Goal: Transaction & Acquisition: Purchase product/service

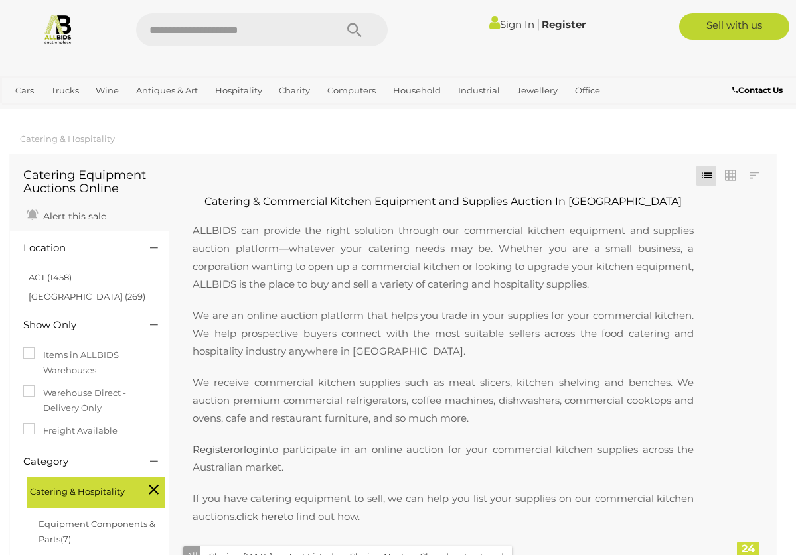
click at [26, 23] on link at bounding box center [58, 28] width 116 height 31
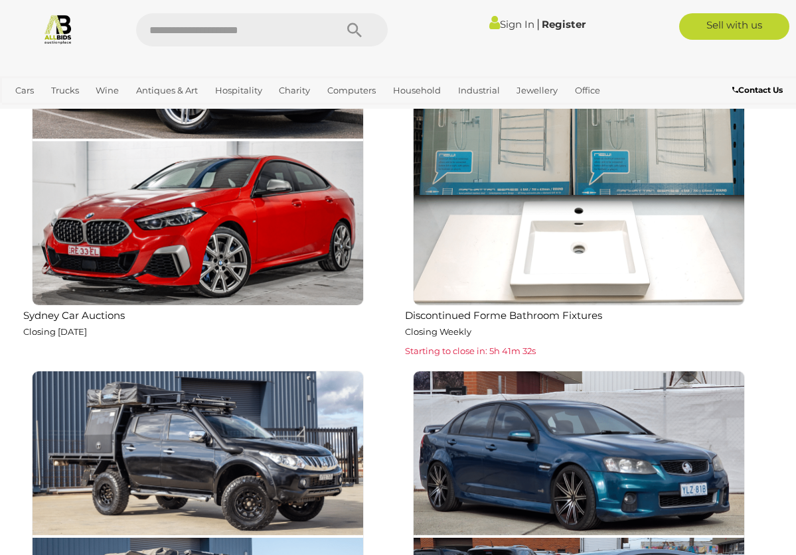
scroll to position [1717, 0]
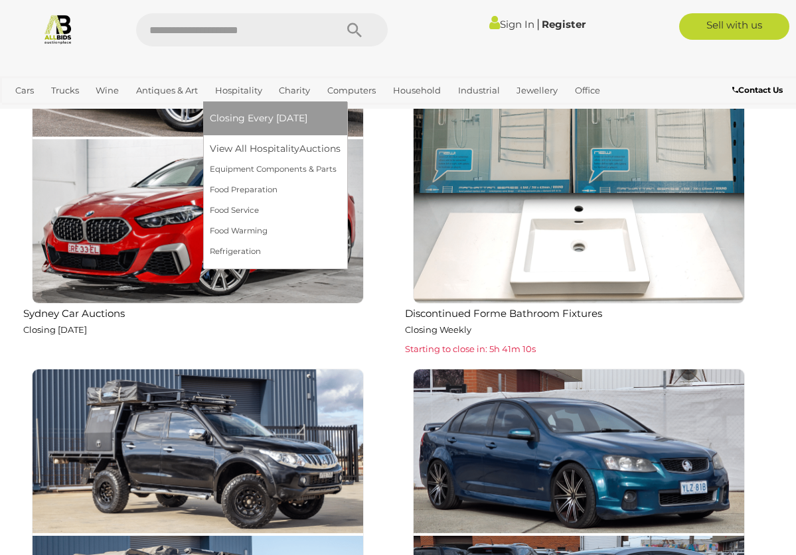
click at [240, 87] on link "Hospitality" at bounding box center [239, 91] width 58 height 22
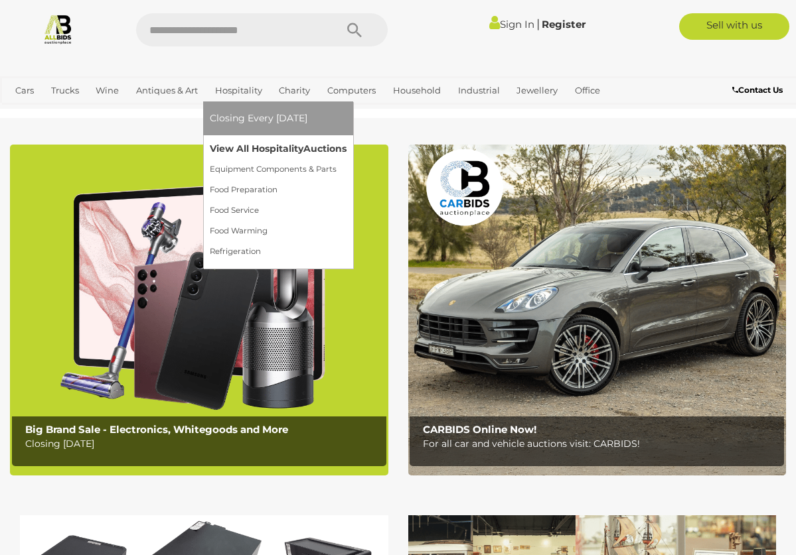
click at [243, 148] on link "View All Hospitality Auctions" at bounding box center [278, 149] width 137 height 21
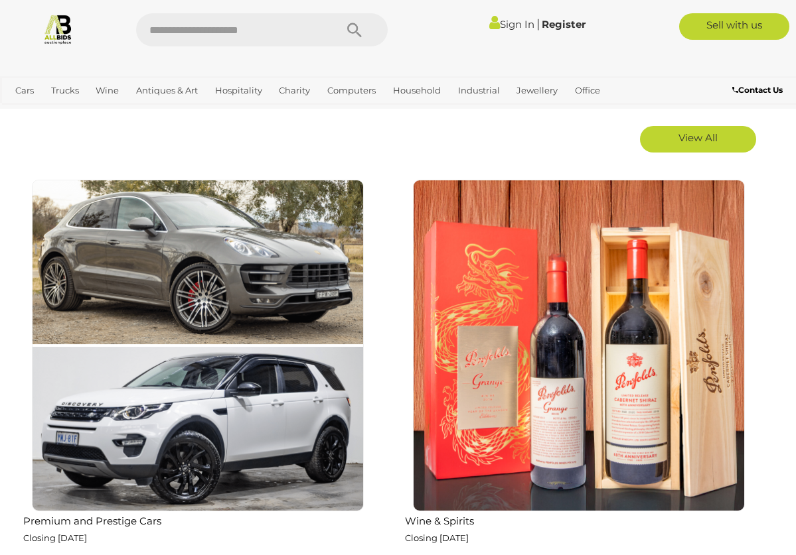
scroll to position [795, 0]
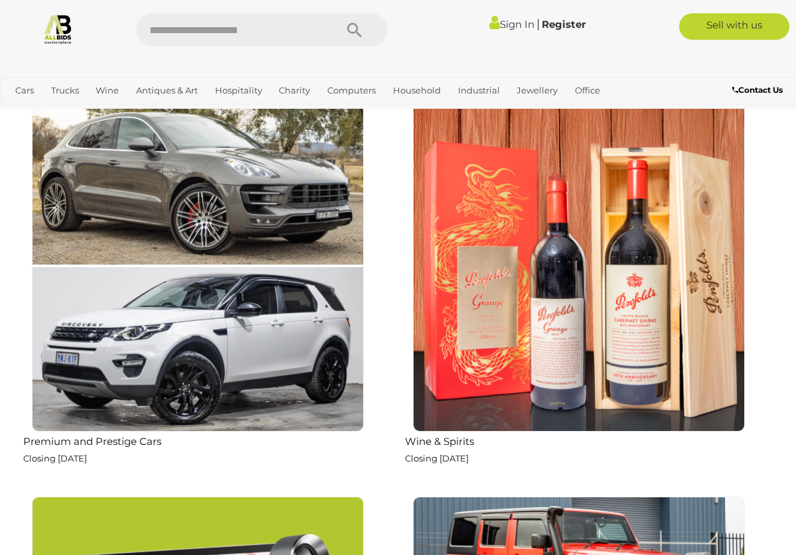
scroll to position [1717, 0]
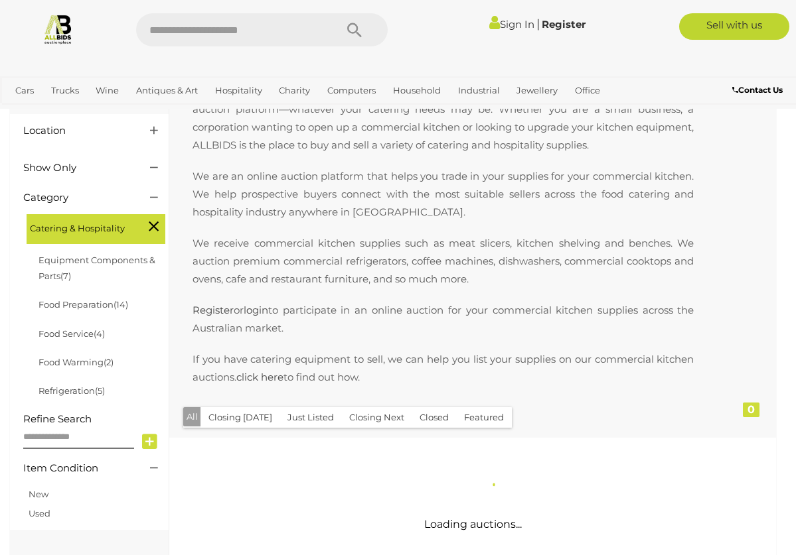
scroll to position [587, 0]
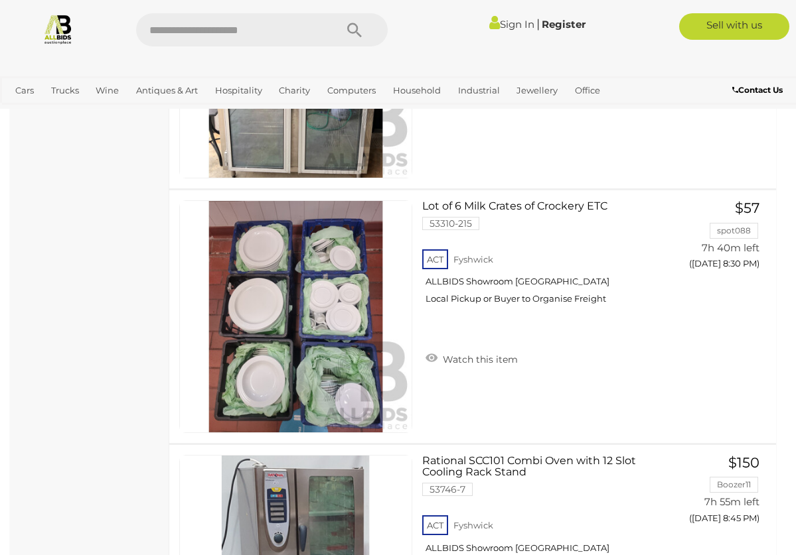
scroll to position [5479, 0]
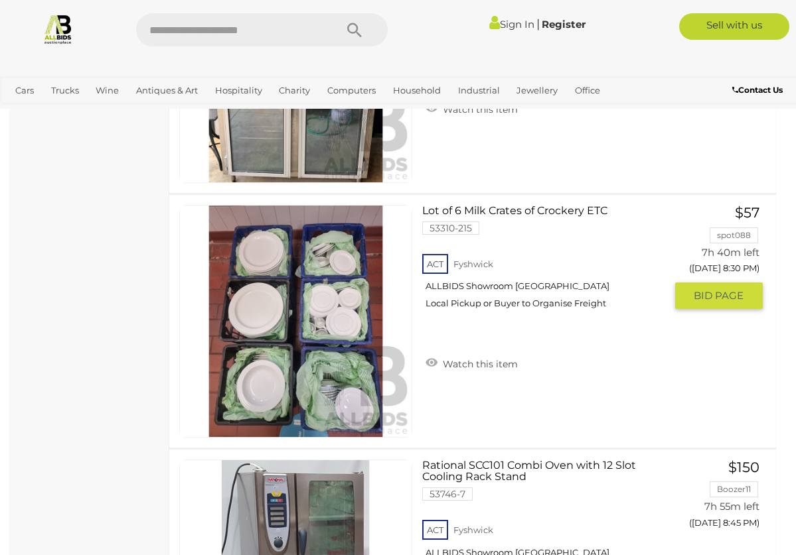
click at [473, 264] on div "ACT Fyshwick ALLBIDS Showroom Fyshwick Local Pickup or Buyer to Organise Freight" at bounding box center [543, 286] width 243 height 68
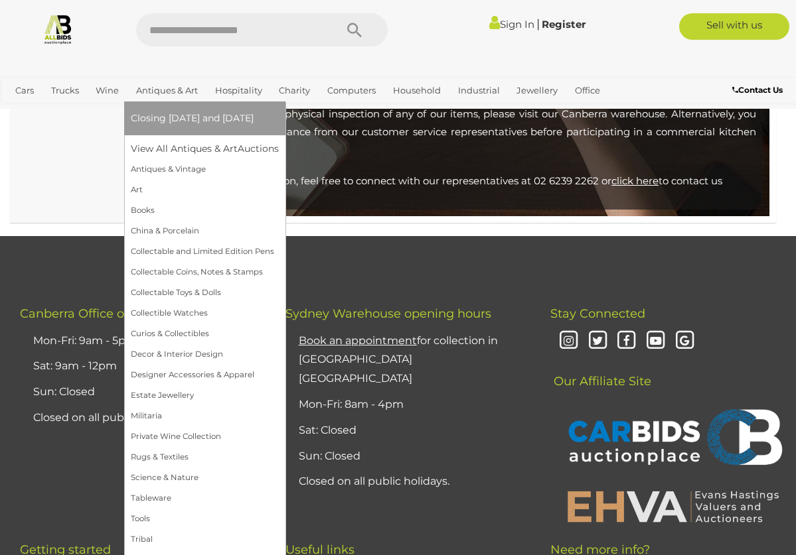
scroll to position [6870, 0]
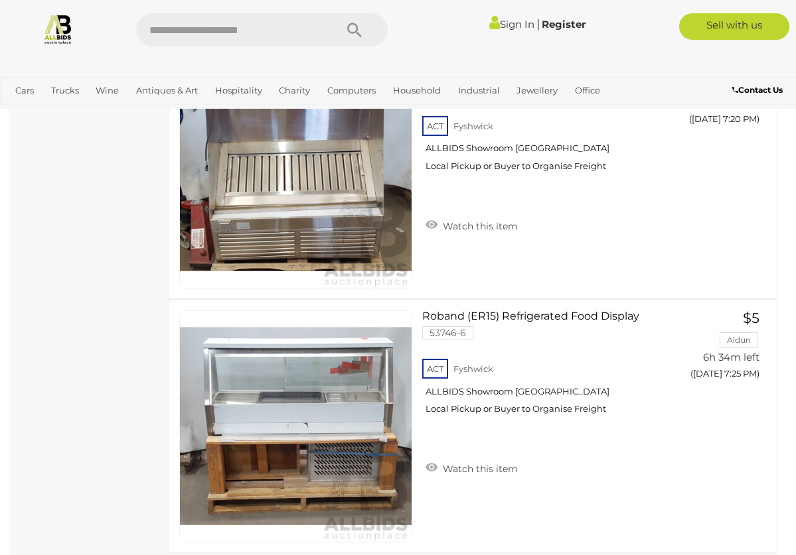
scroll to position [1559, 0]
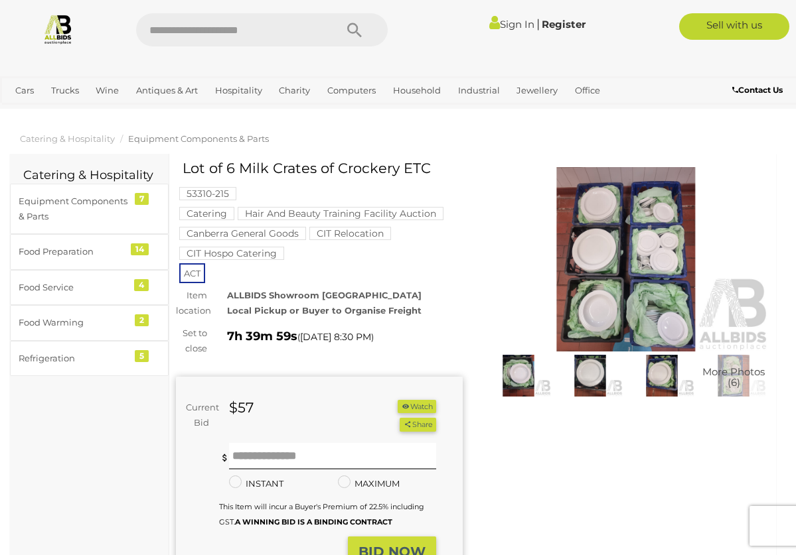
click at [407, 272] on div "53310-215 Catering Hair And Beauty Training Facility Auction Canberra General G…" at bounding box center [319, 221] width 287 height 121
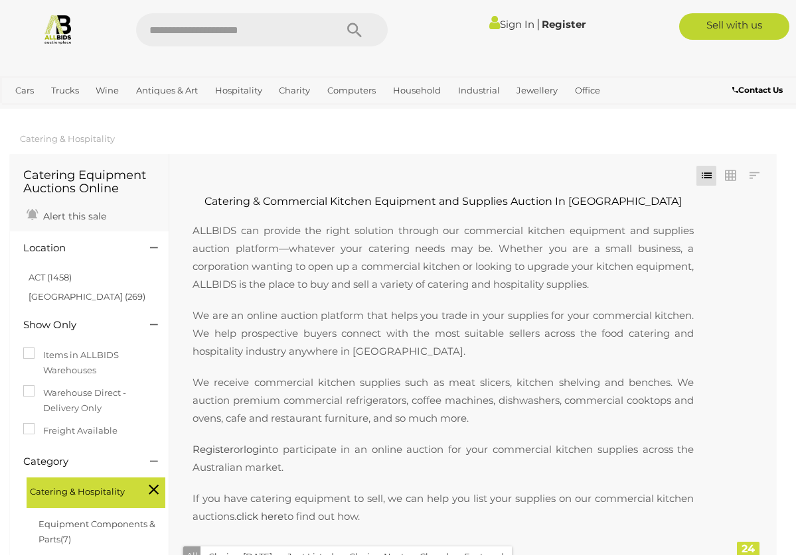
scroll to position [5605, 0]
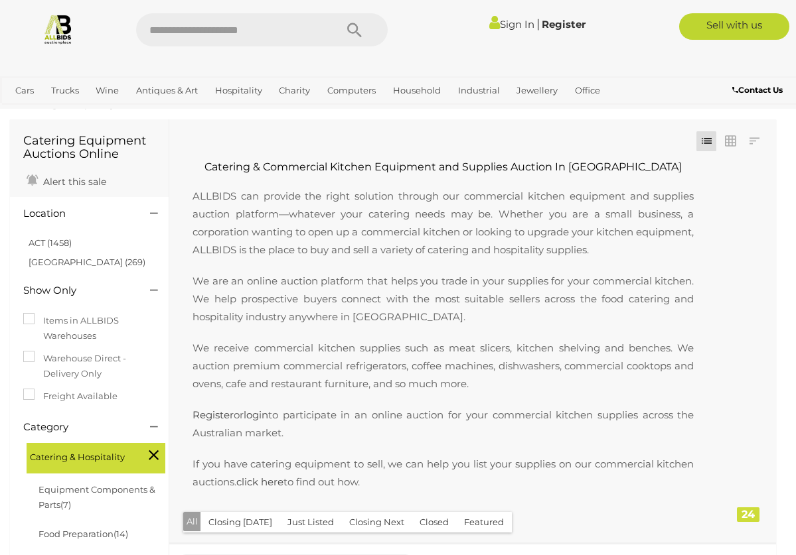
scroll to position [37, 0]
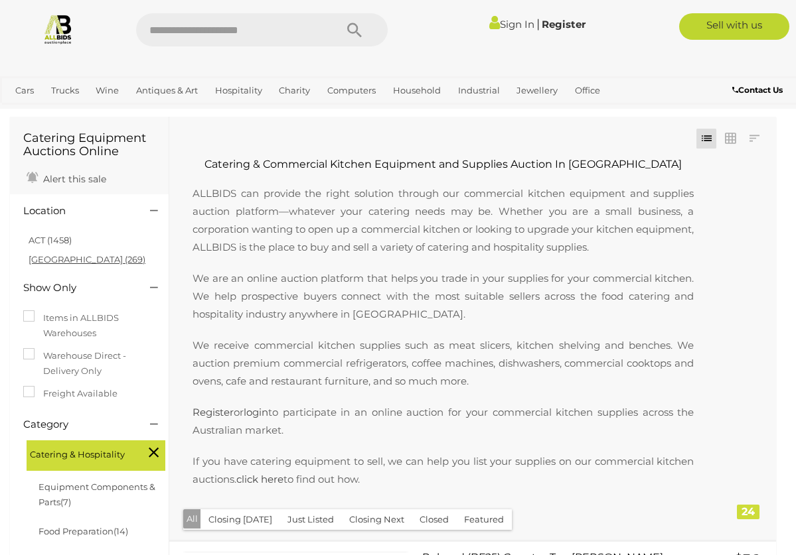
click at [62, 258] on link "[GEOGRAPHIC_DATA] (269)" at bounding box center [87, 259] width 117 height 11
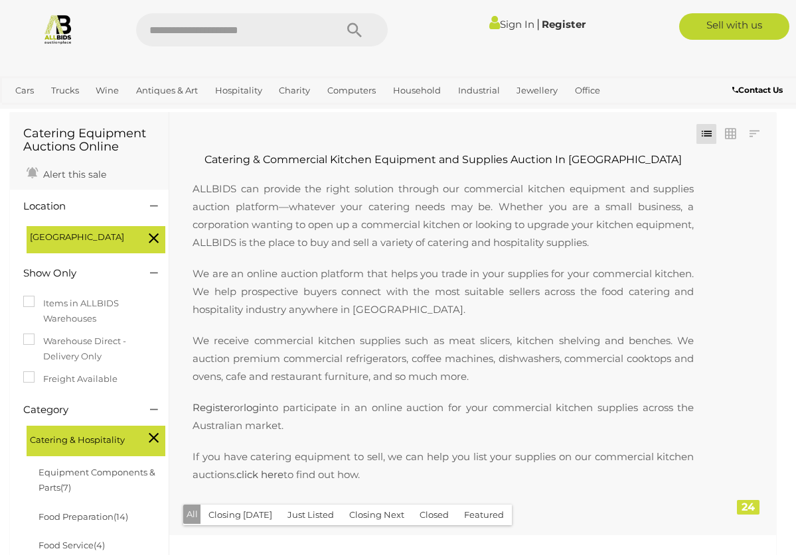
scroll to position [0, 0]
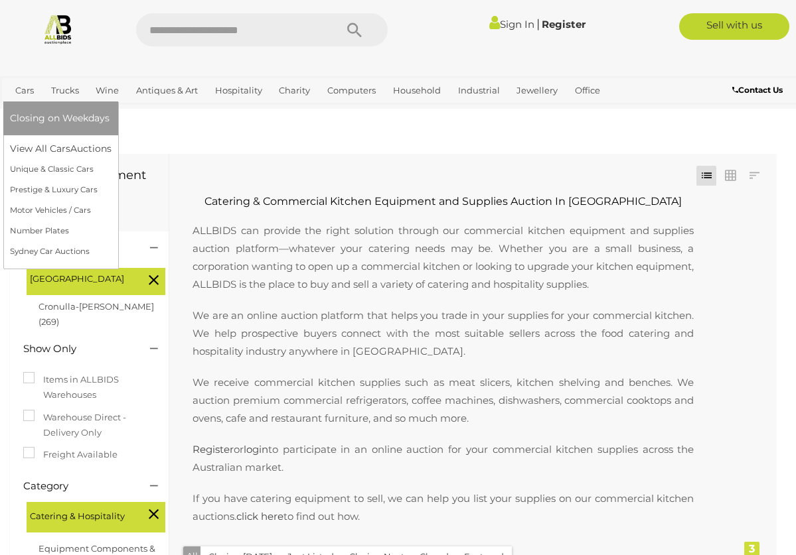
click at [32, 86] on link "Cars" at bounding box center [24, 91] width 29 height 22
click at [42, 123] on span "Closing on Weekdays" at bounding box center [60, 118] width 100 height 12
